Goal: Information Seeking & Learning: Learn about a topic

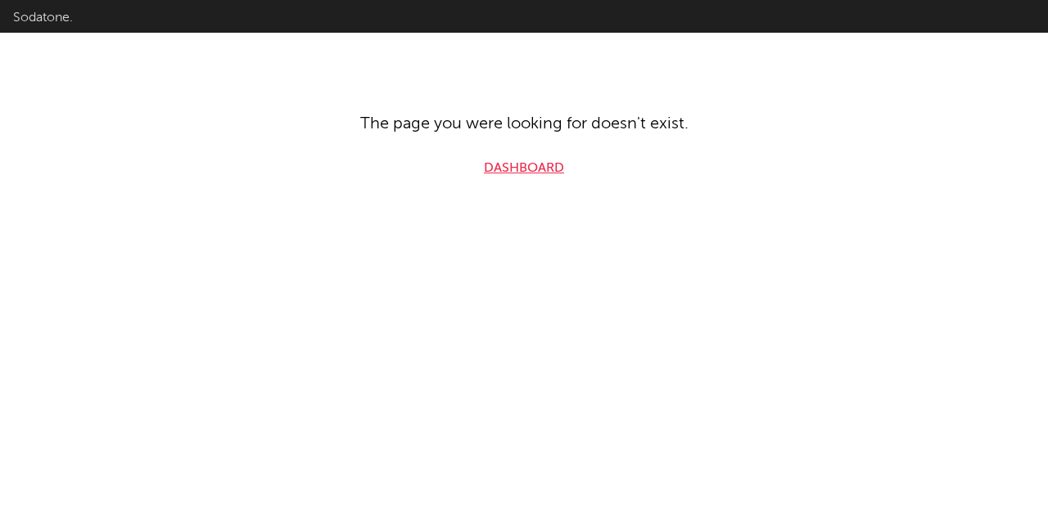
click at [519, 165] on link "Dashboard" at bounding box center [524, 169] width 80 height 20
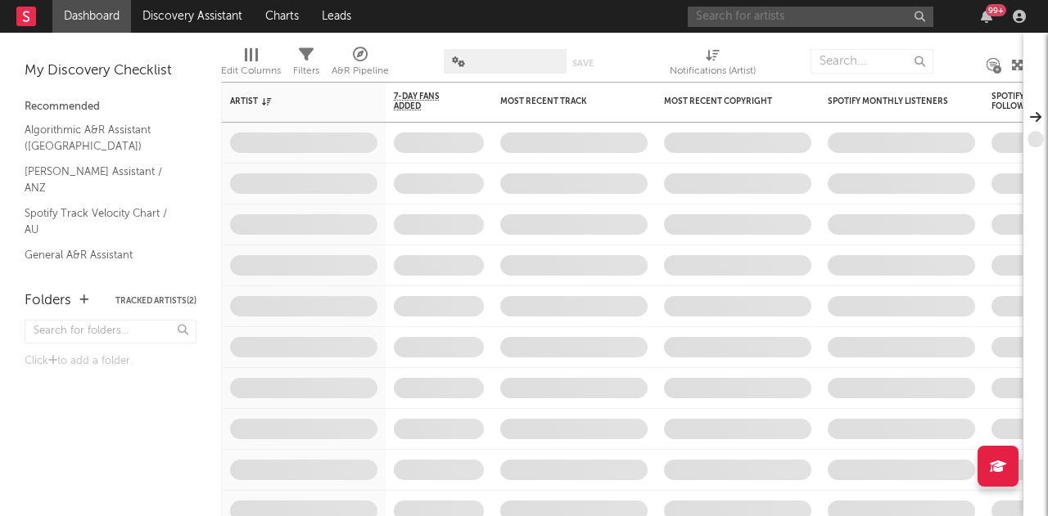
click at [751, 11] on input "text" at bounding box center [811, 17] width 246 height 20
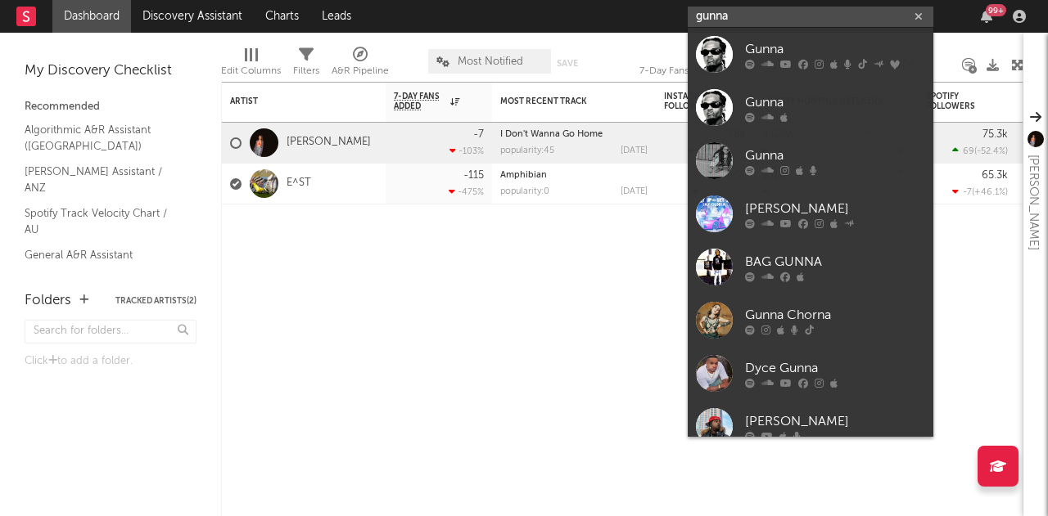
click at [794, 19] on input "gunna" at bounding box center [811, 17] width 246 height 20
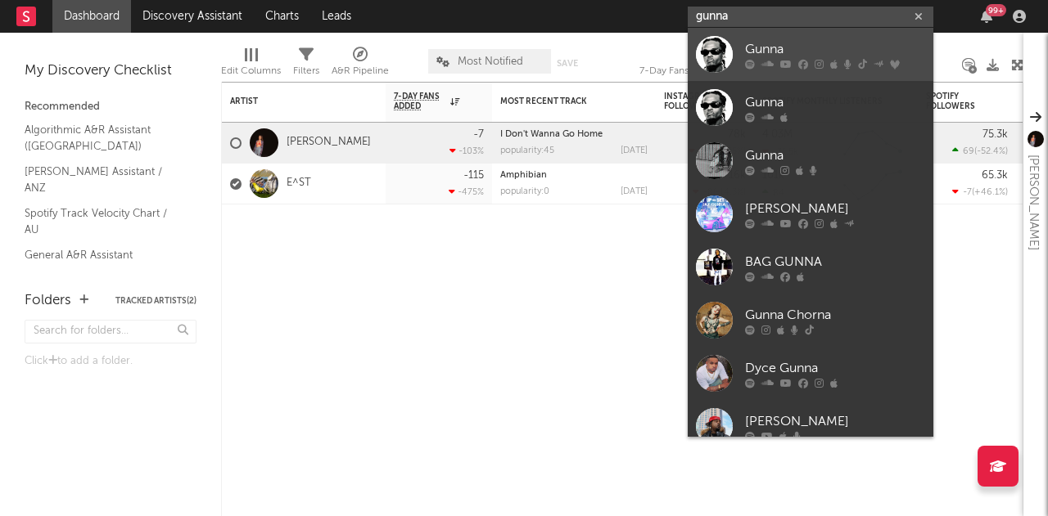
type input "gunna"
click at [786, 50] on div "Gunna" at bounding box center [835, 49] width 180 height 20
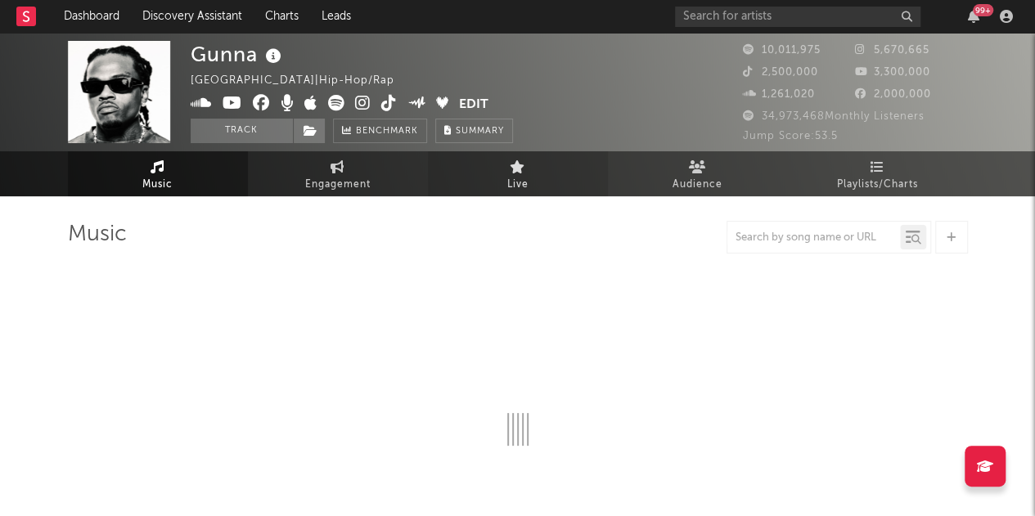
select select "6m"
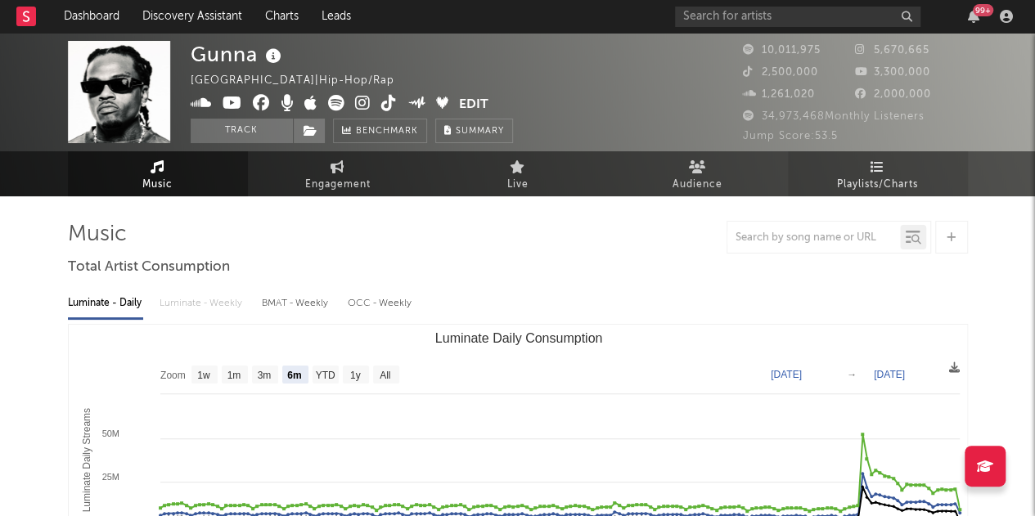
click at [869, 189] on span "Playlists/Charts" at bounding box center [877, 185] width 81 height 20
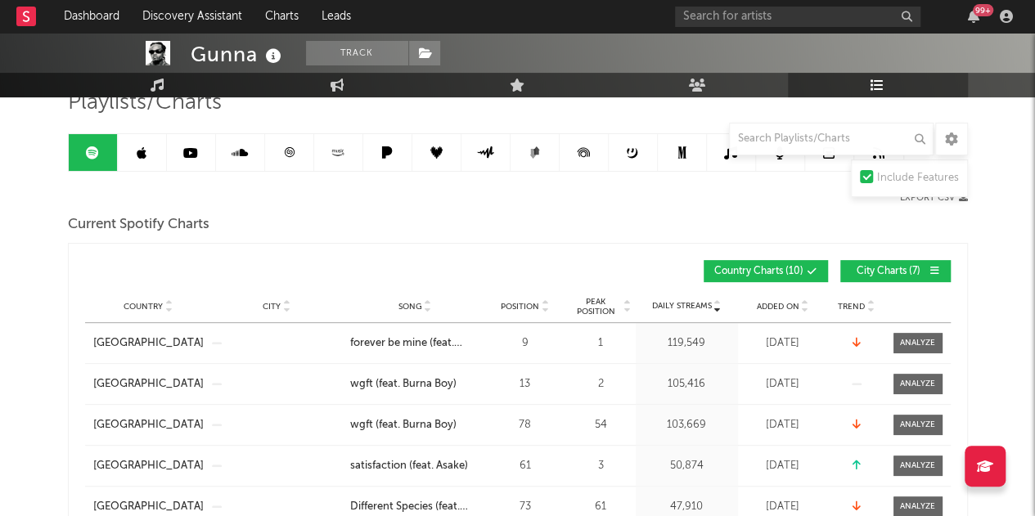
scroll to position [139, 0]
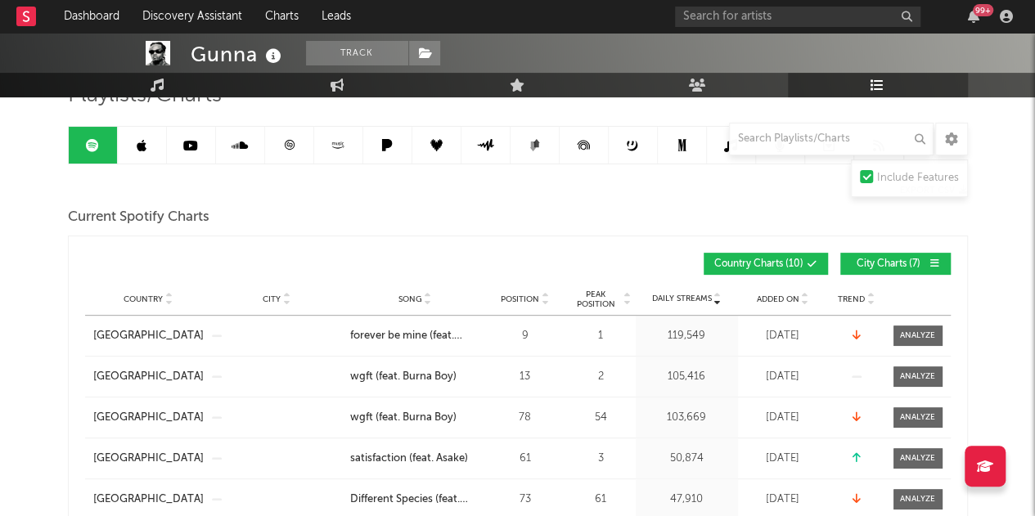
click at [870, 264] on span "City Charts ( 7 )" at bounding box center [888, 264] width 75 height 10
click at [766, 135] on input "text" at bounding box center [831, 139] width 205 height 33
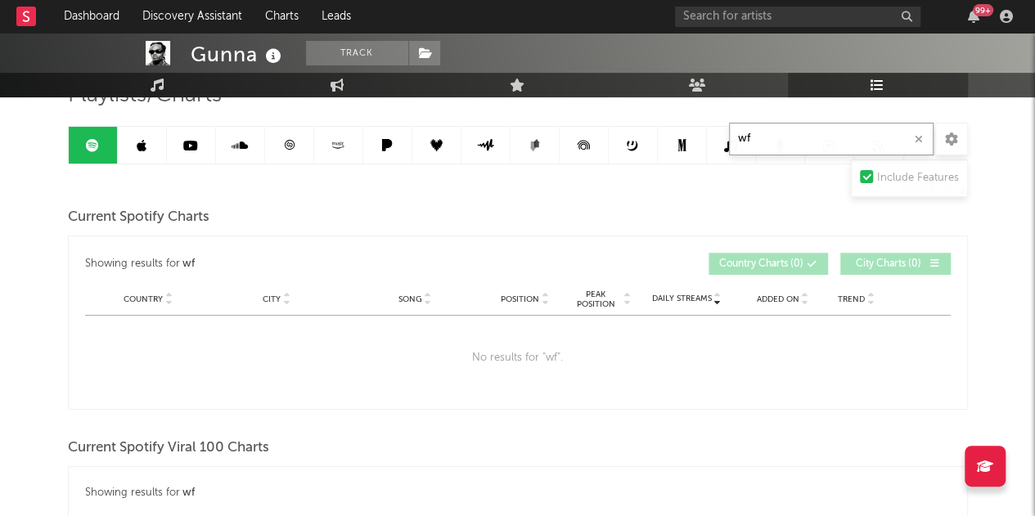
type input "w"
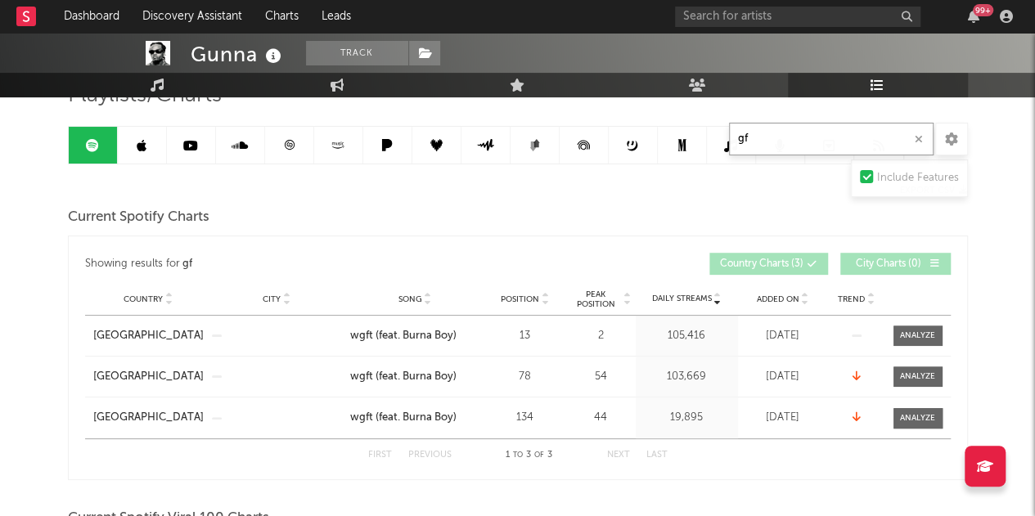
type input "g"
type input "wgft"
